Goal: Task Accomplishment & Management: Manage account settings

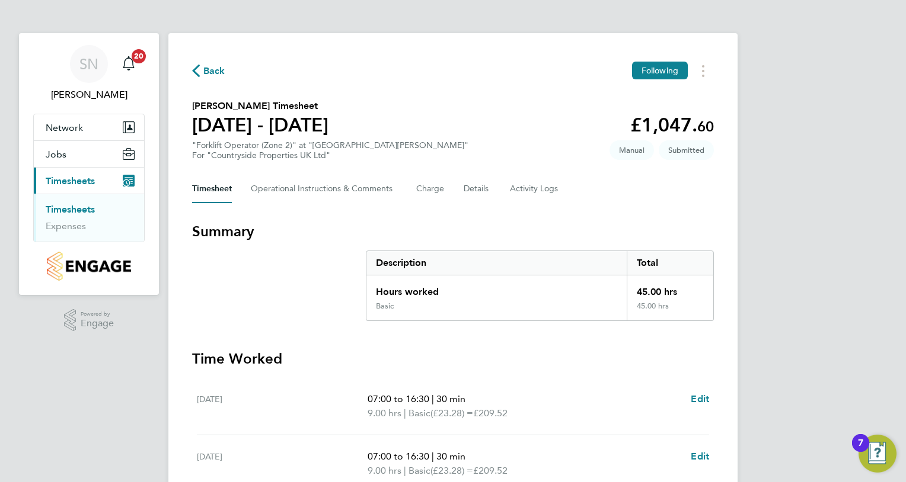
click at [69, 210] on link "Timesheets" at bounding box center [70, 209] width 49 height 11
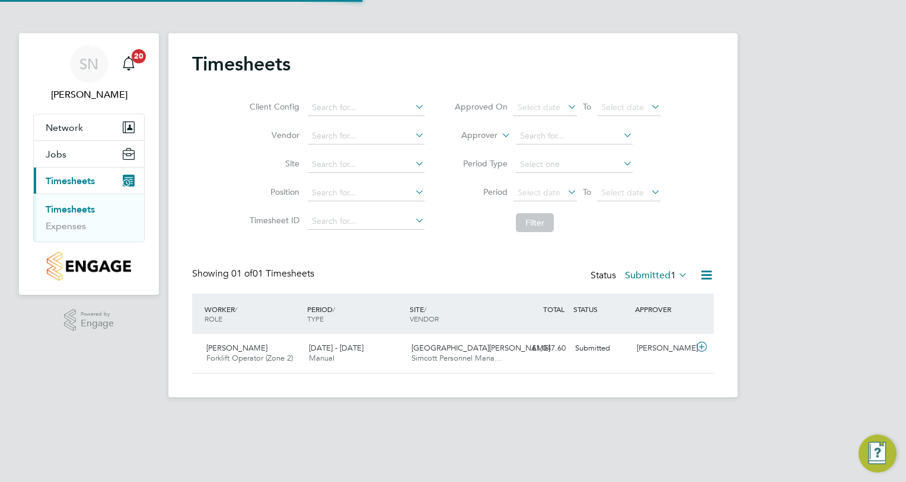
scroll to position [30, 103]
click at [236, 346] on span "Jamie Smith" at bounding box center [236, 348] width 61 height 10
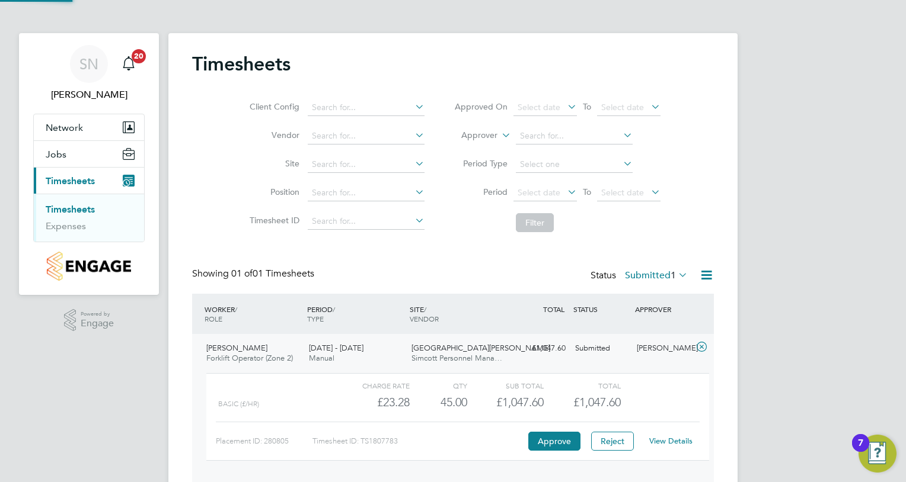
scroll to position [20, 115]
click at [550, 435] on button "Approve" at bounding box center [554, 441] width 52 height 19
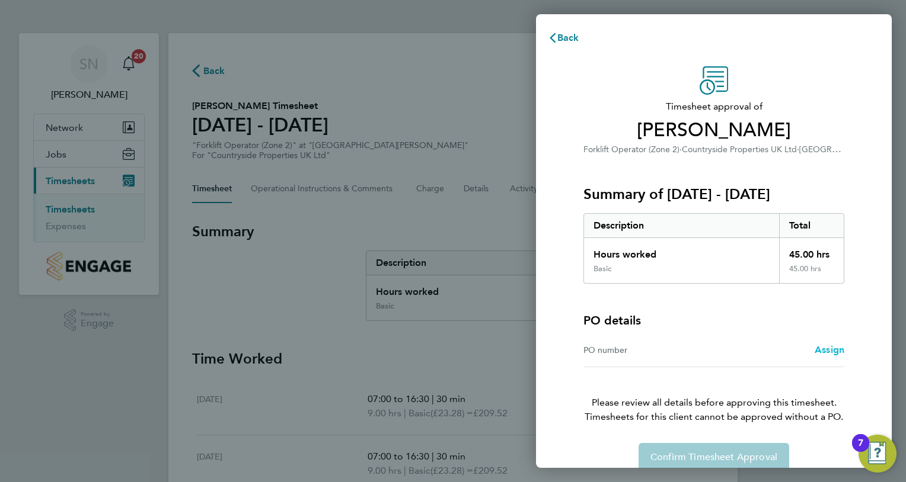
click at [827, 351] on span "Assign" at bounding box center [829, 349] width 30 height 11
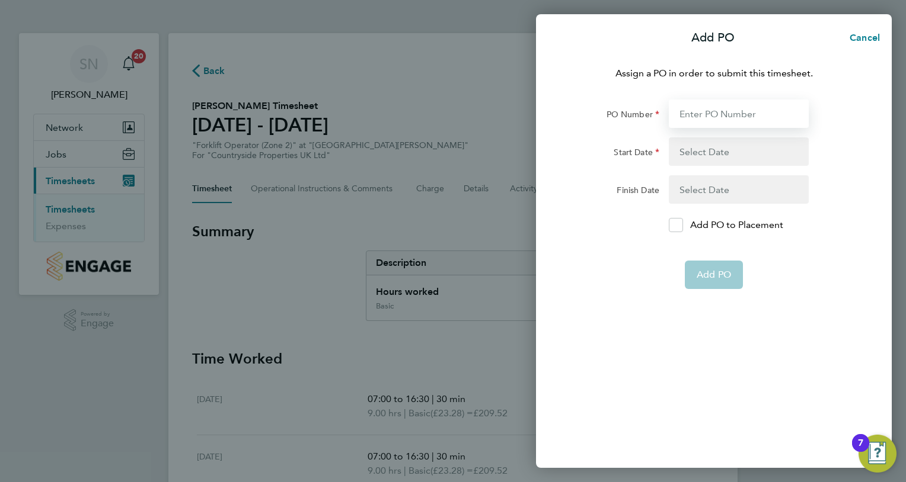
click at [702, 107] on input "PO Number" at bounding box center [739, 114] width 140 height 28
type input "M-EA002/00065"
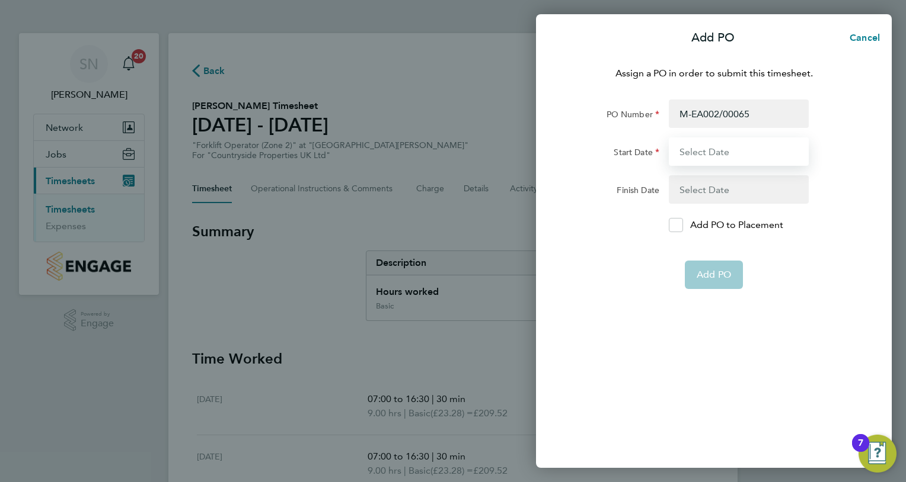
type input "11 Aug 25"
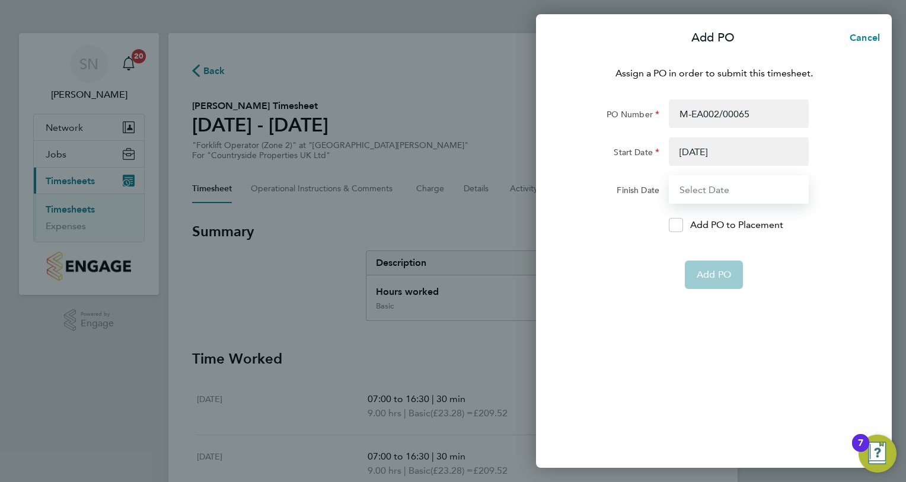
type input "17 Aug 25"
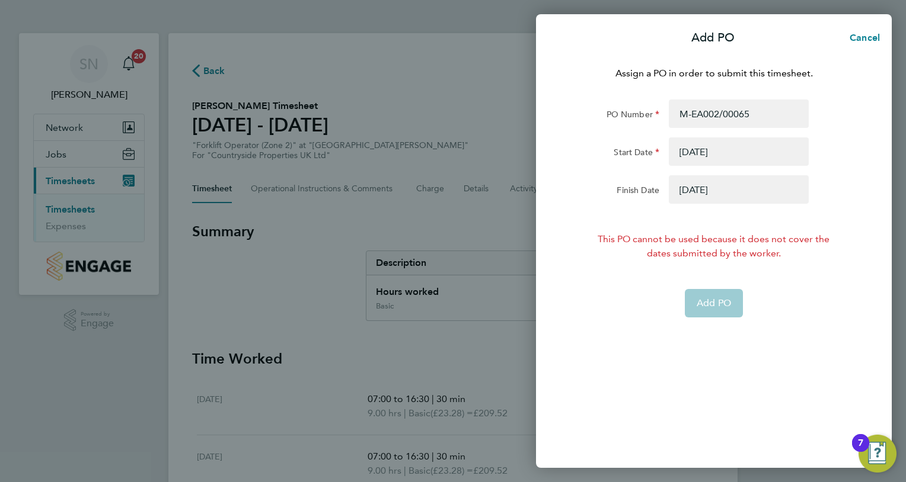
click at [693, 158] on button "button" at bounding box center [739, 151] width 140 height 28
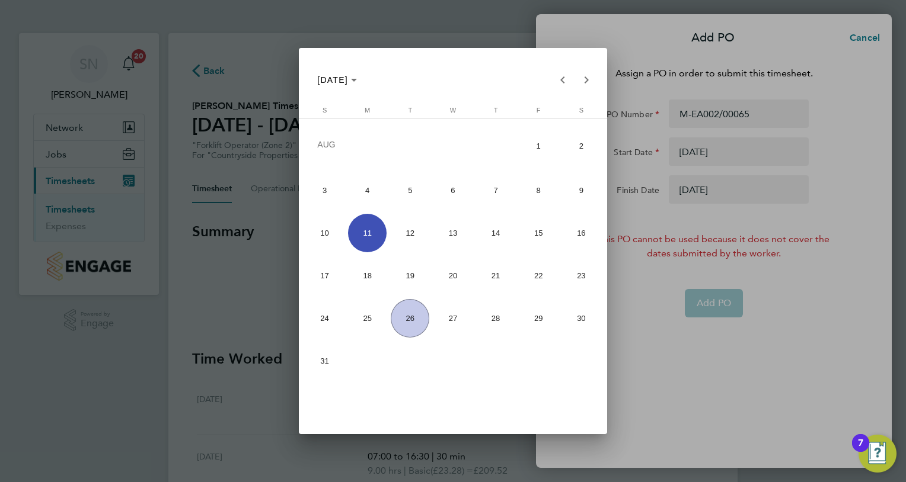
click at [364, 268] on span "18" at bounding box center [367, 276] width 39 height 39
type input "[DATE]"
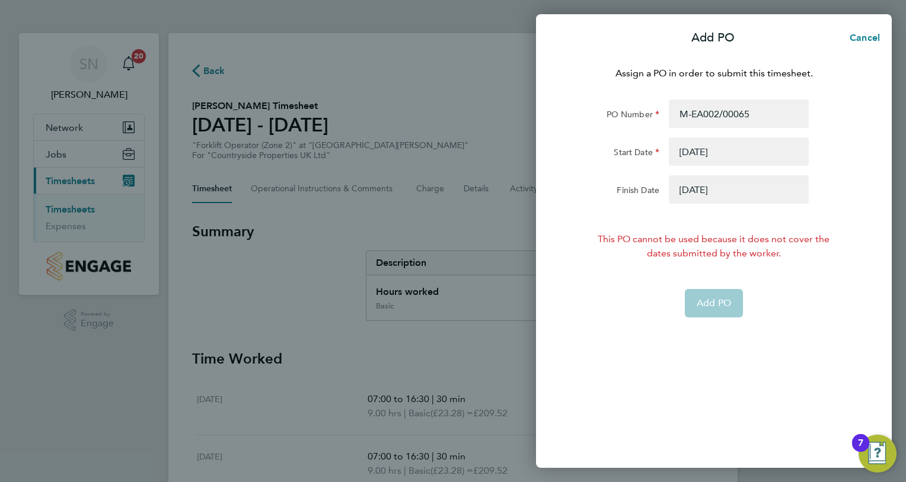
click at [678, 191] on button "button" at bounding box center [739, 189] width 140 height 28
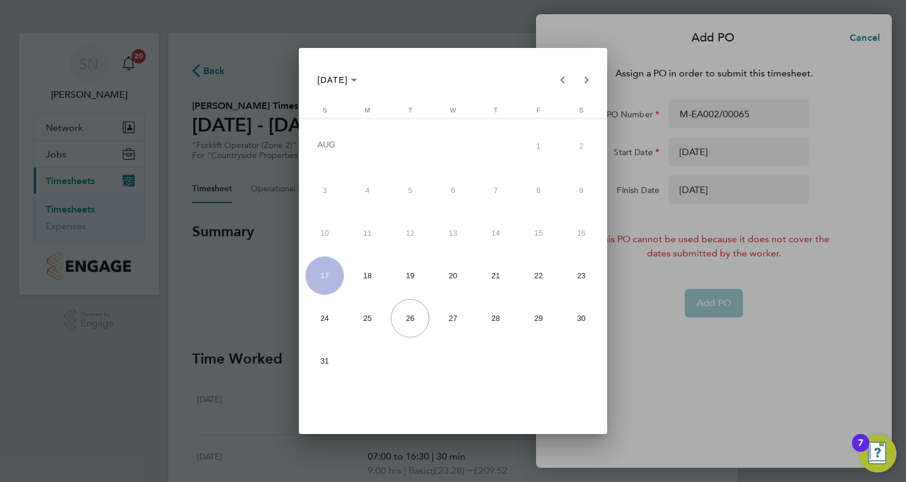
click at [322, 322] on span "24" at bounding box center [324, 318] width 39 height 39
type input "[DATE]"
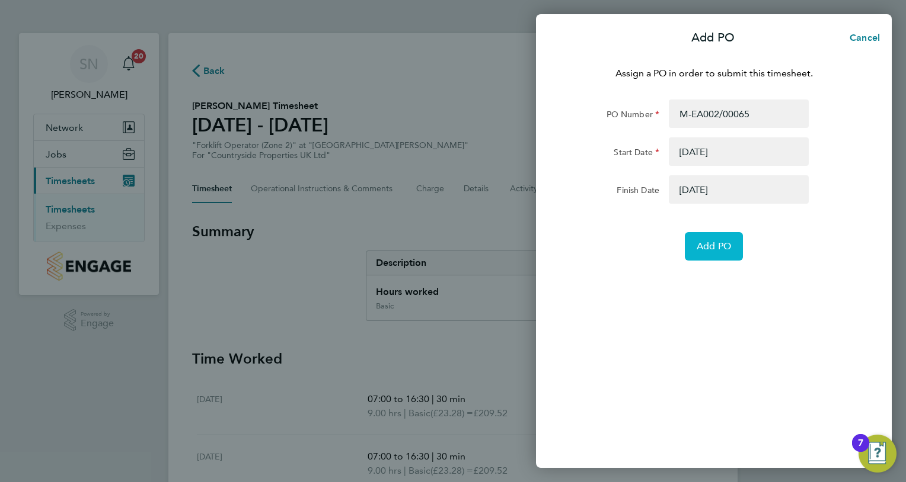
click at [718, 247] on span "Add PO" at bounding box center [713, 247] width 34 height 12
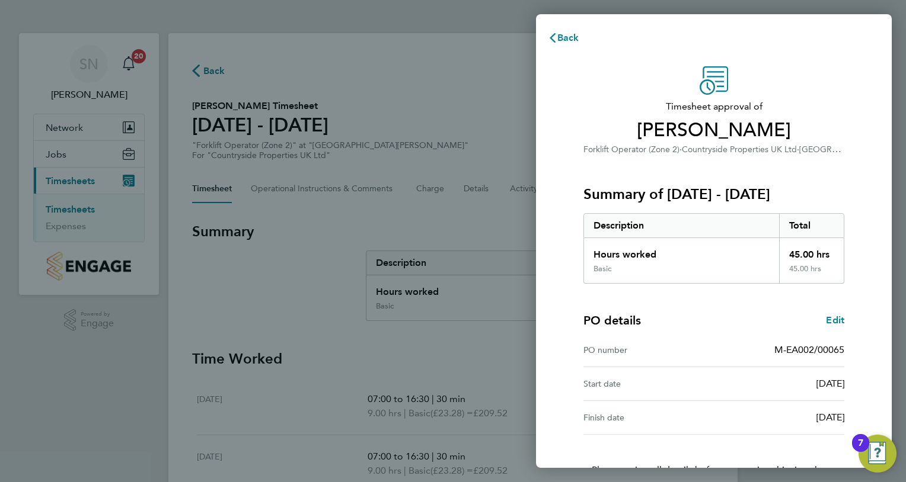
click at [769, 328] on div "PO details Edit" at bounding box center [713, 320] width 261 height 17
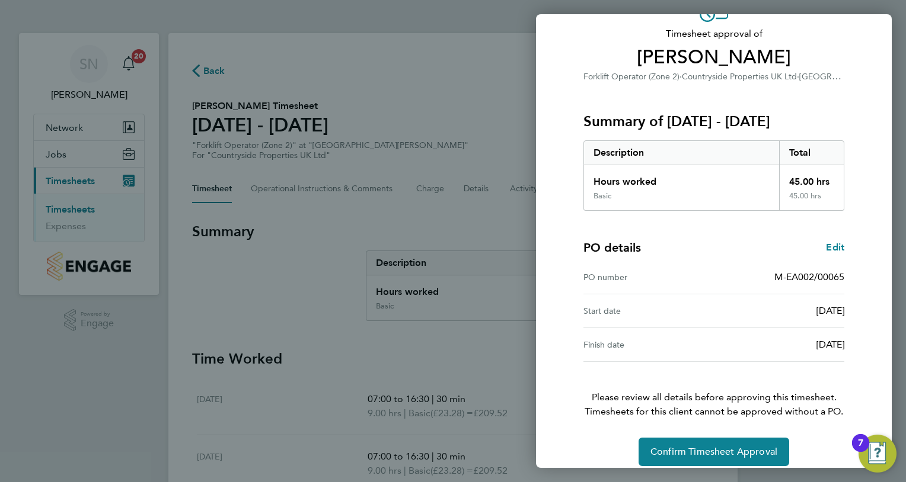
scroll to position [84, 0]
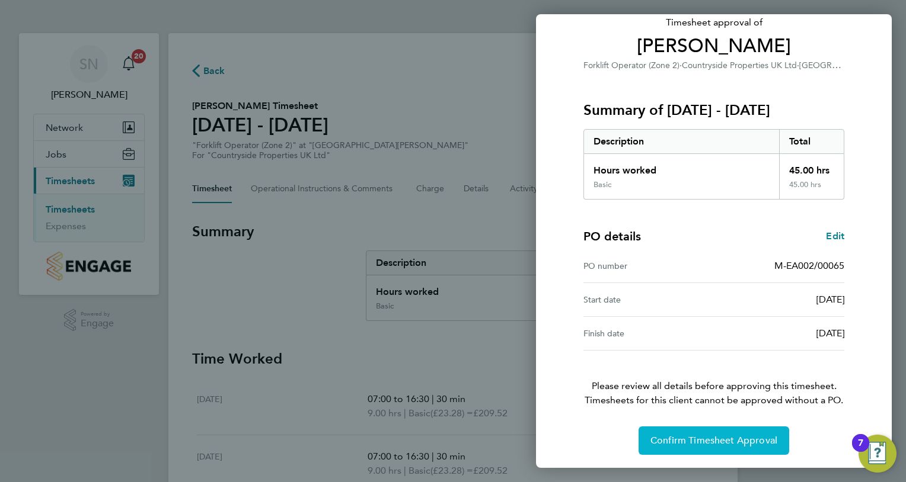
click at [707, 437] on span "Confirm Timesheet Approval" at bounding box center [713, 441] width 127 height 12
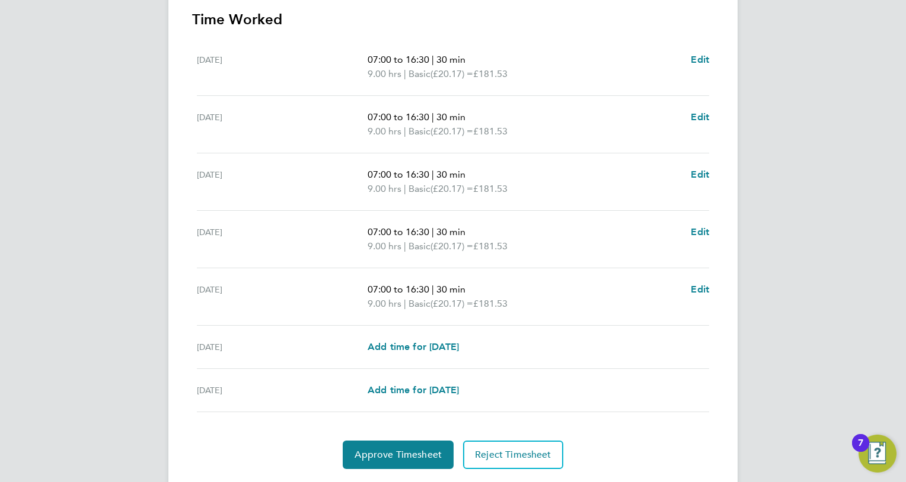
scroll to position [372, 0]
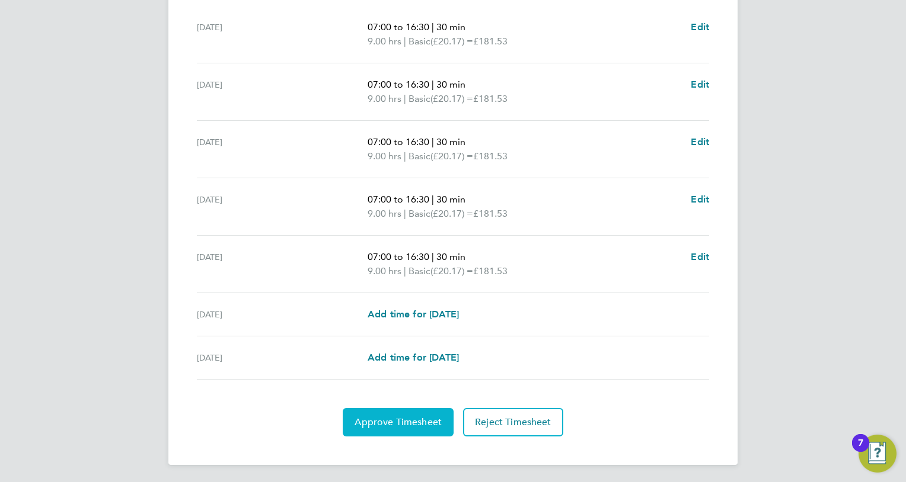
click at [388, 424] on span "Approve Timesheet" at bounding box center [397, 423] width 87 height 12
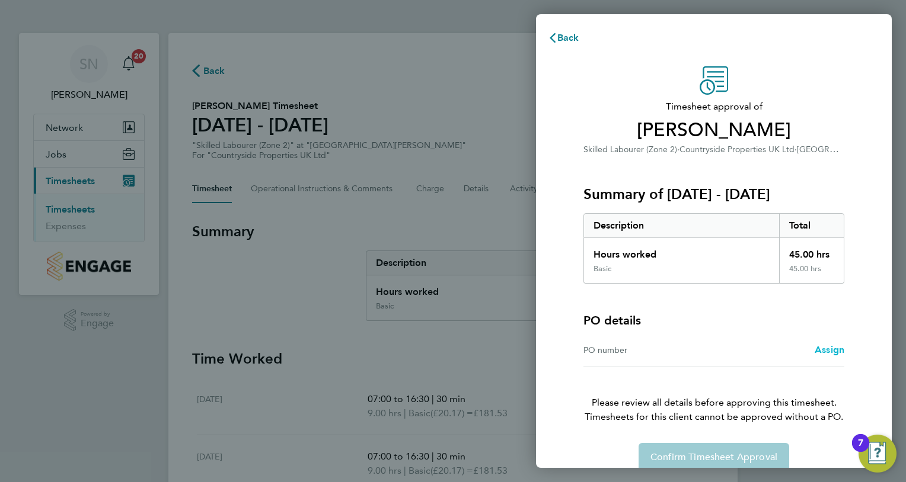
click at [830, 353] on span "Assign" at bounding box center [829, 349] width 30 height 11
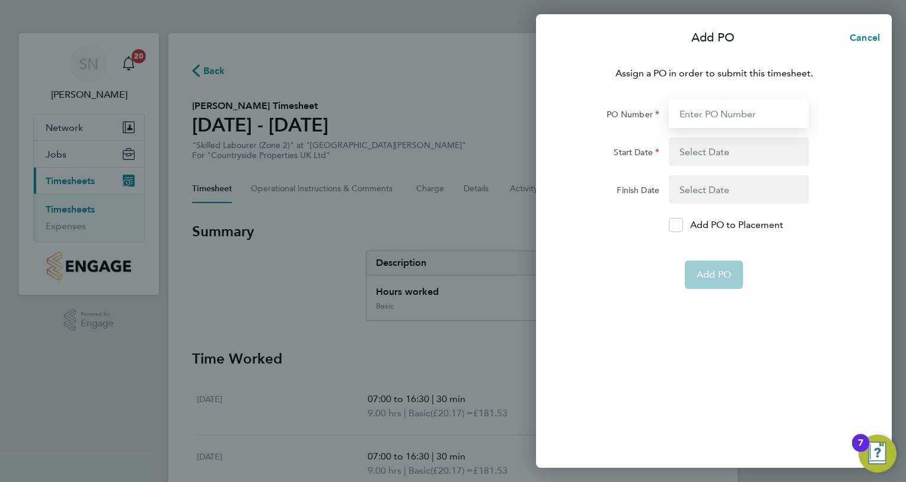
click at [692, 108] on input "PO Number" at bounding box center [739, 114] width 140 height 28
type input "M-EA002/00065"
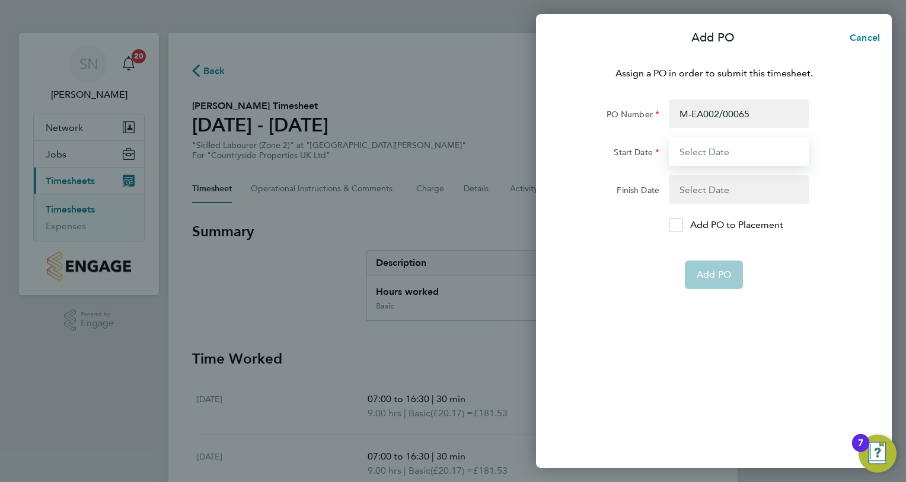
type input "[DATE]"
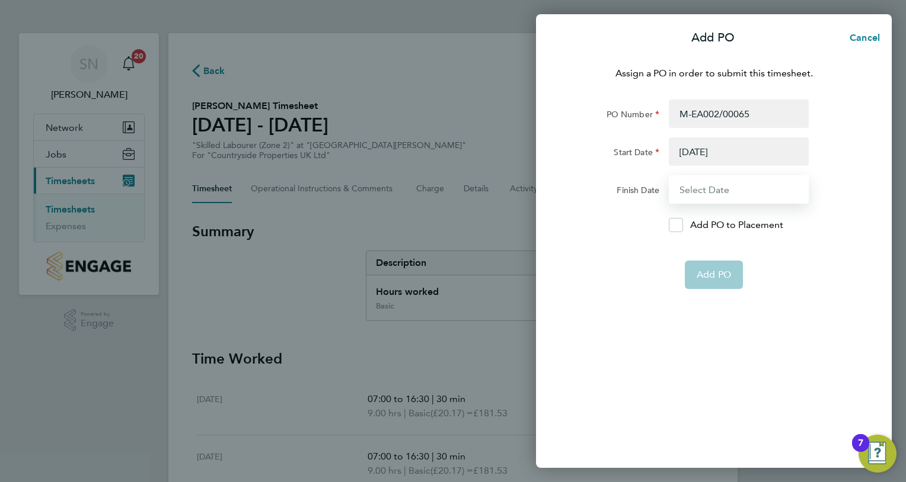
type input "[DATE]"
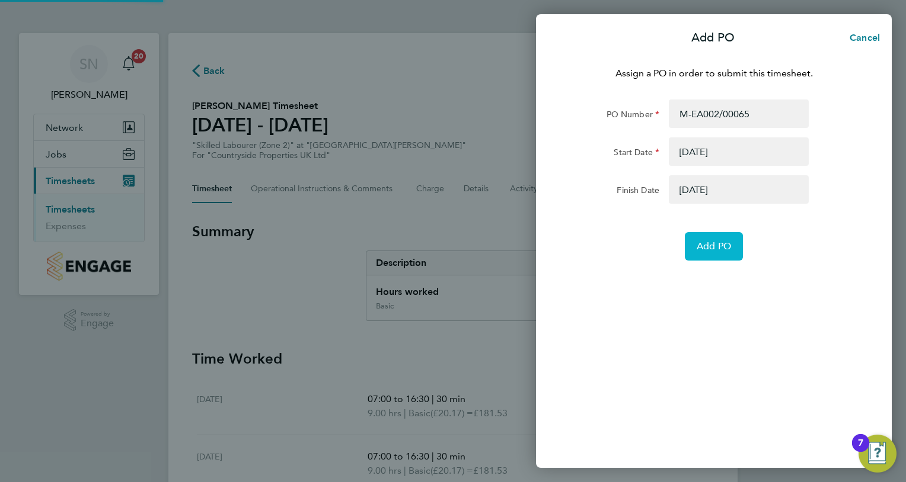
click at [706, 247] on span "Add PO" at bounding box center [713, 247] width 34 height 12
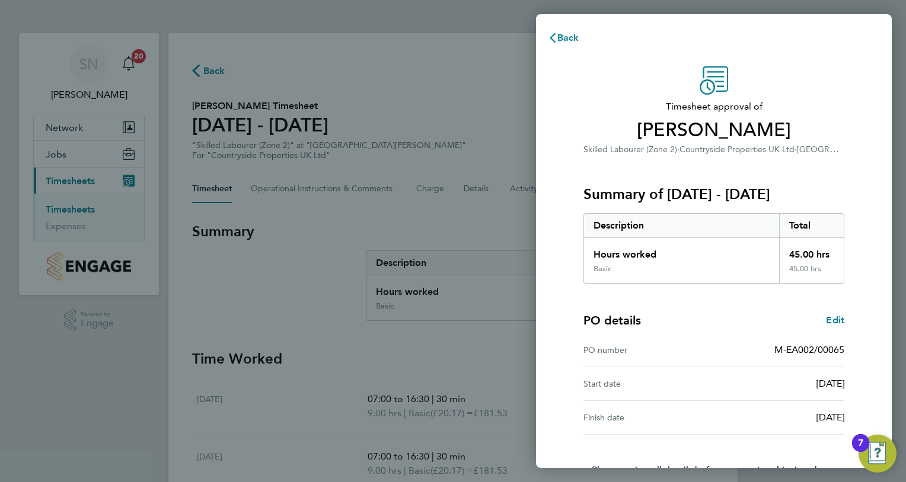
click at [734, 392] on div "Start date [DATE]" at bounding box center [713, 384] width 261 height 34
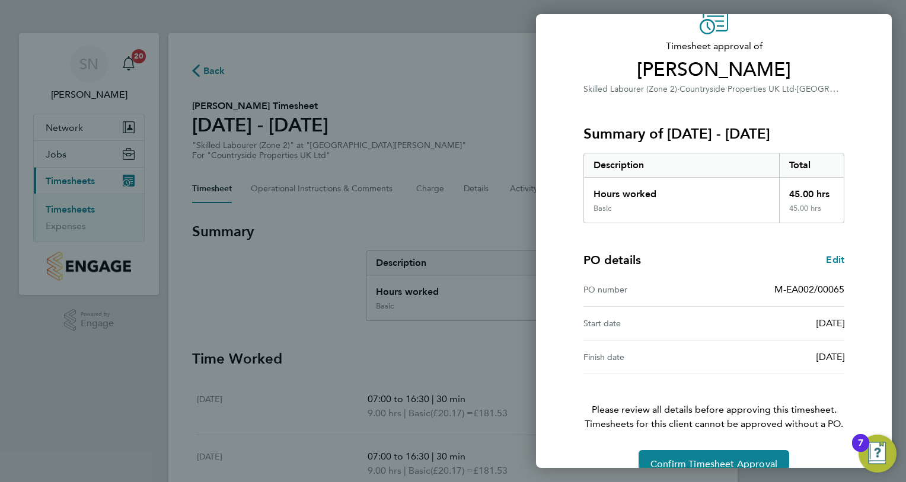
scroll to position [84, 0]
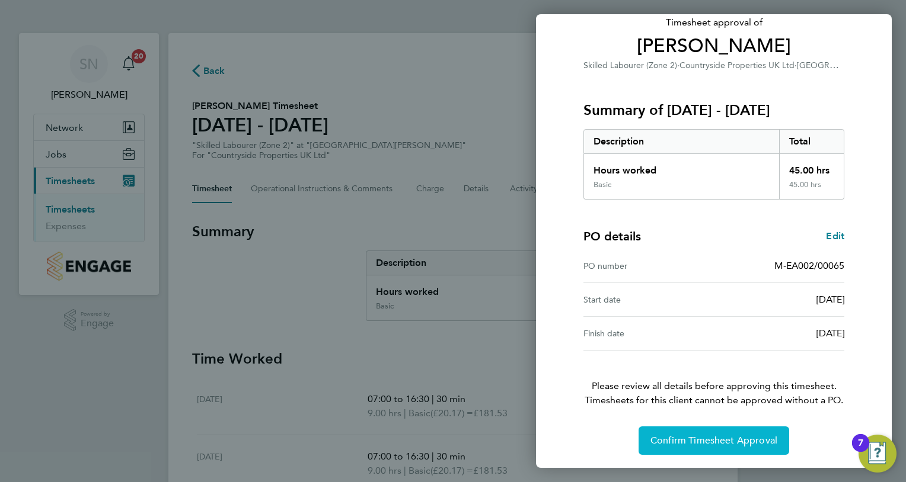
click at [695, 441] on span "Confirm Timesheet Approval" at bounding box center [713, 441] width 127 height 12
